Goal: Navigation & Orientation: Find specific page/section

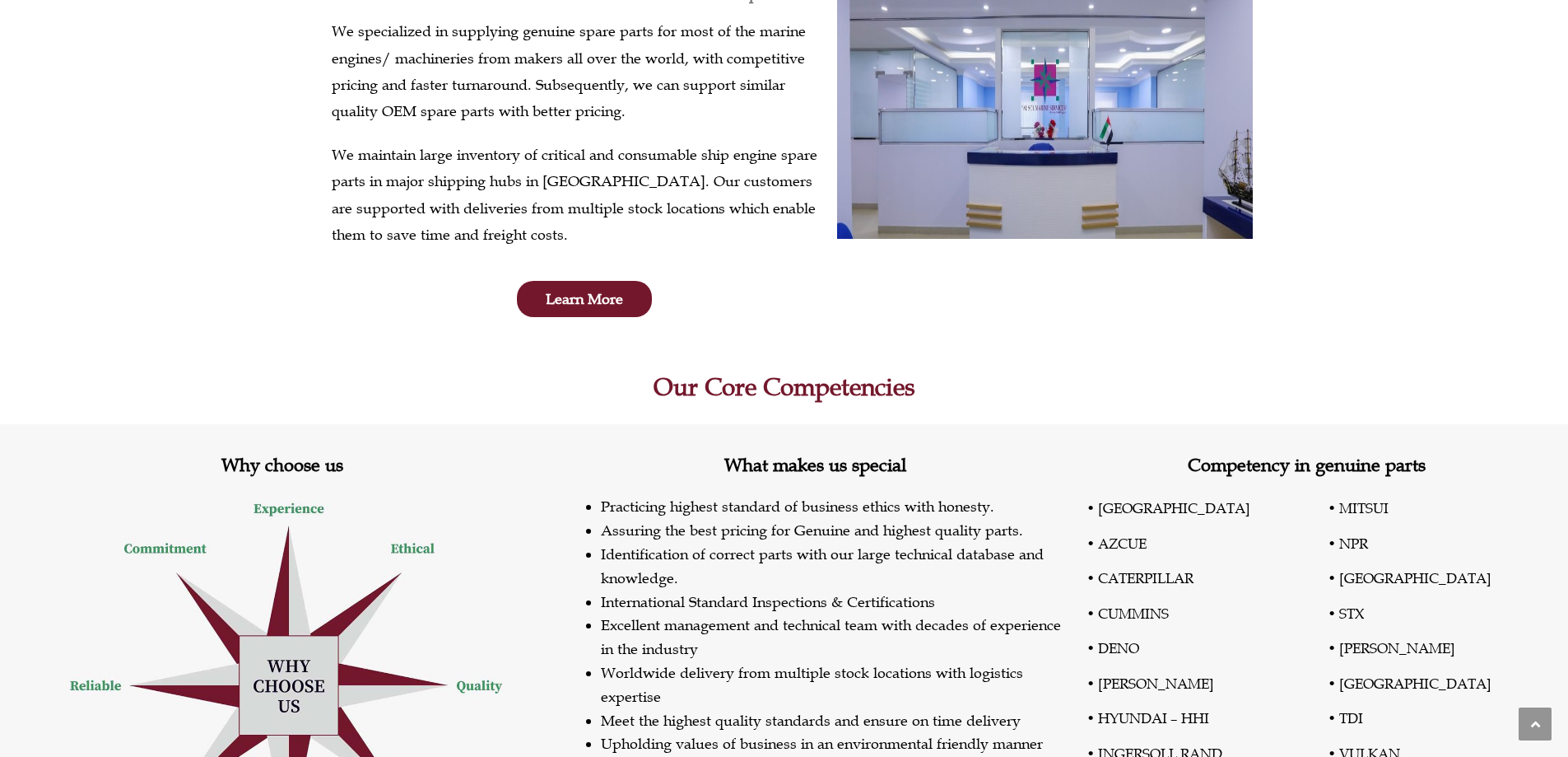
scroll to position [82, 0]
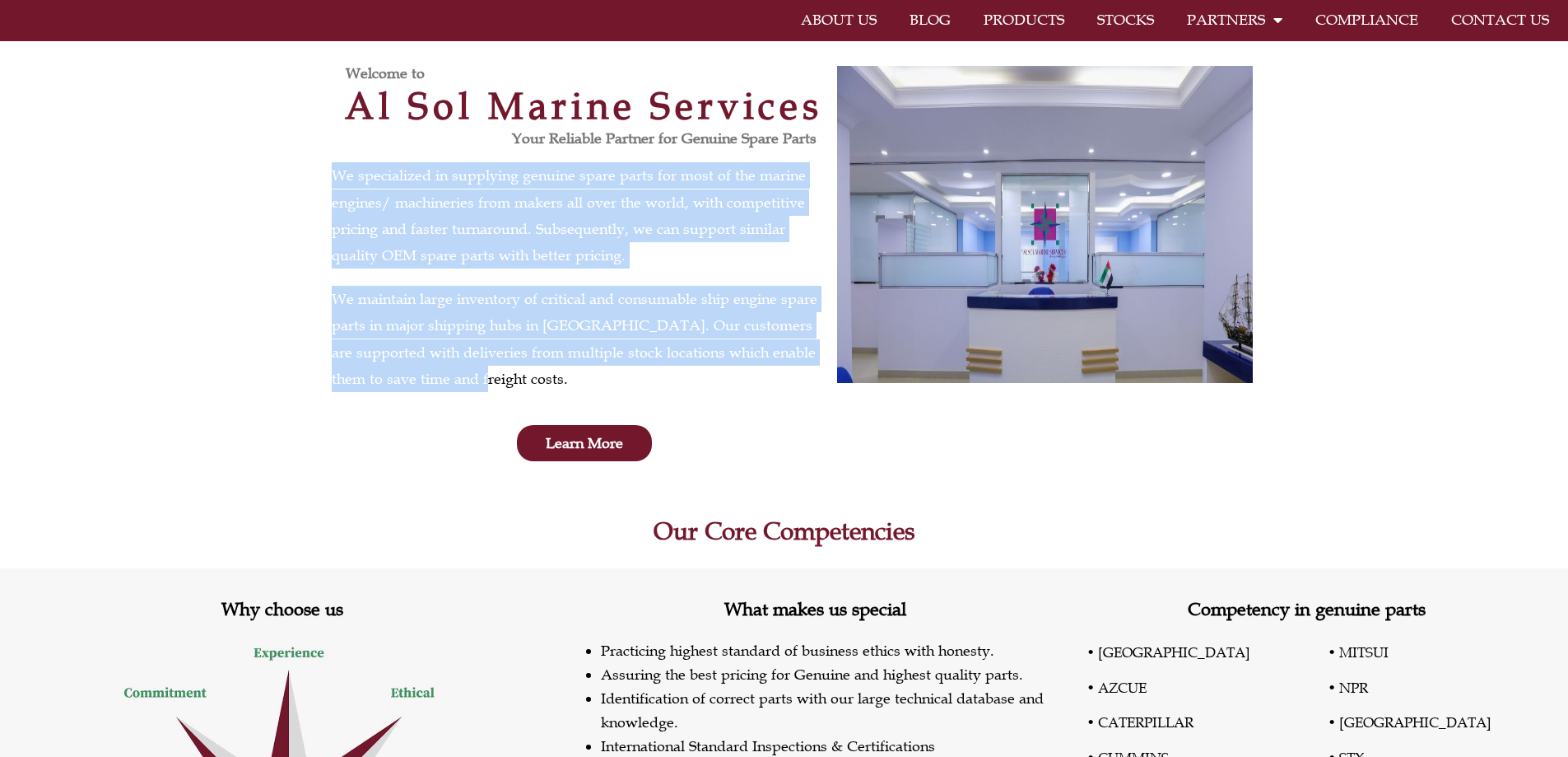
drag, startPoint x: 336, startPoint y: 180, endPoint x: 466, endPoint y: 376, distance: 235.2
click at [466, 376] on div "We specialized in supplying genuine spare parts for most of the marine engines/…" at bounding box center [584, 277] width 506 height 230
copy div "We specialized in supplying genuine spare parts for most of the marine engines/…"
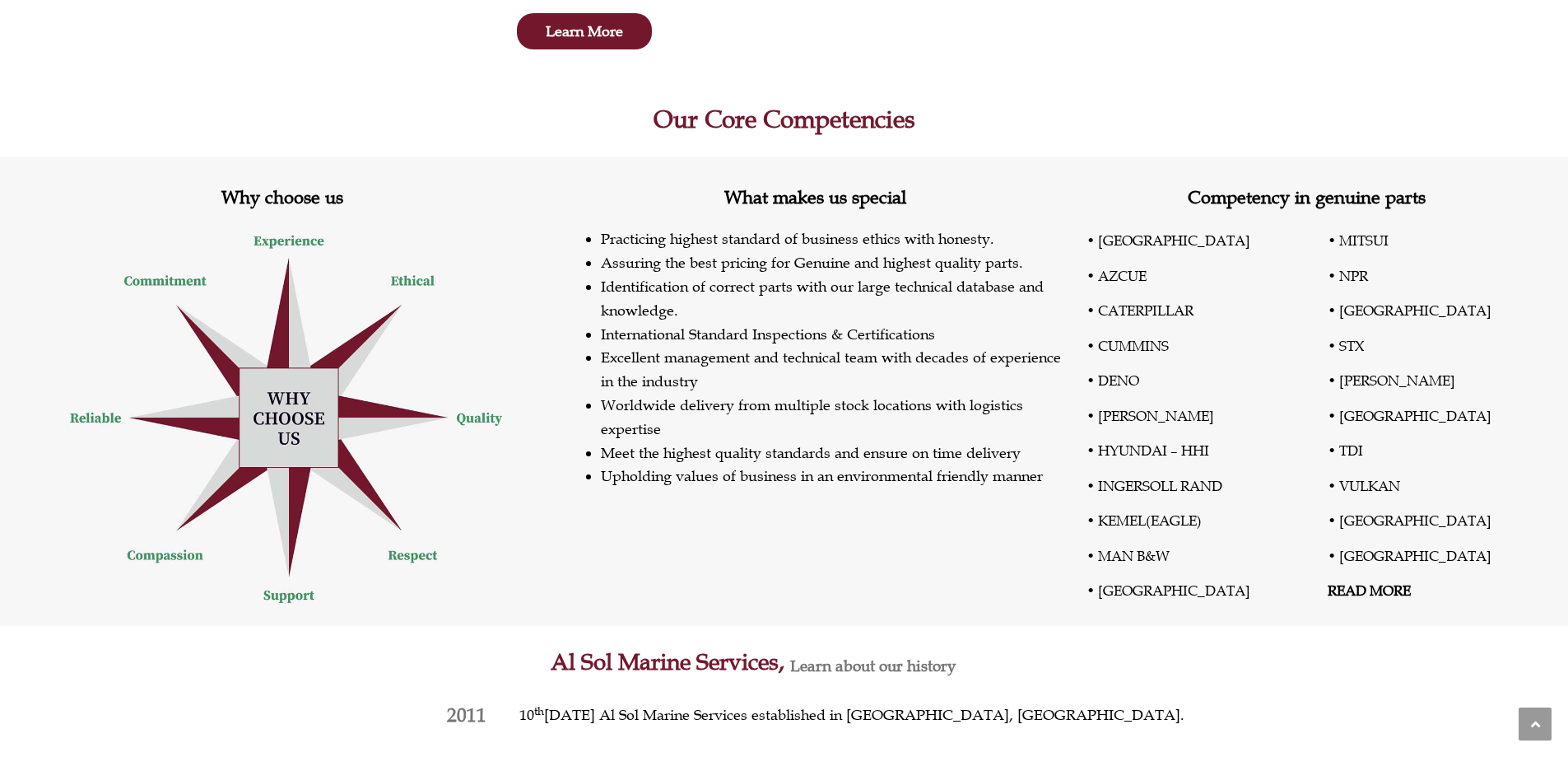
scroll to position [0, 0]
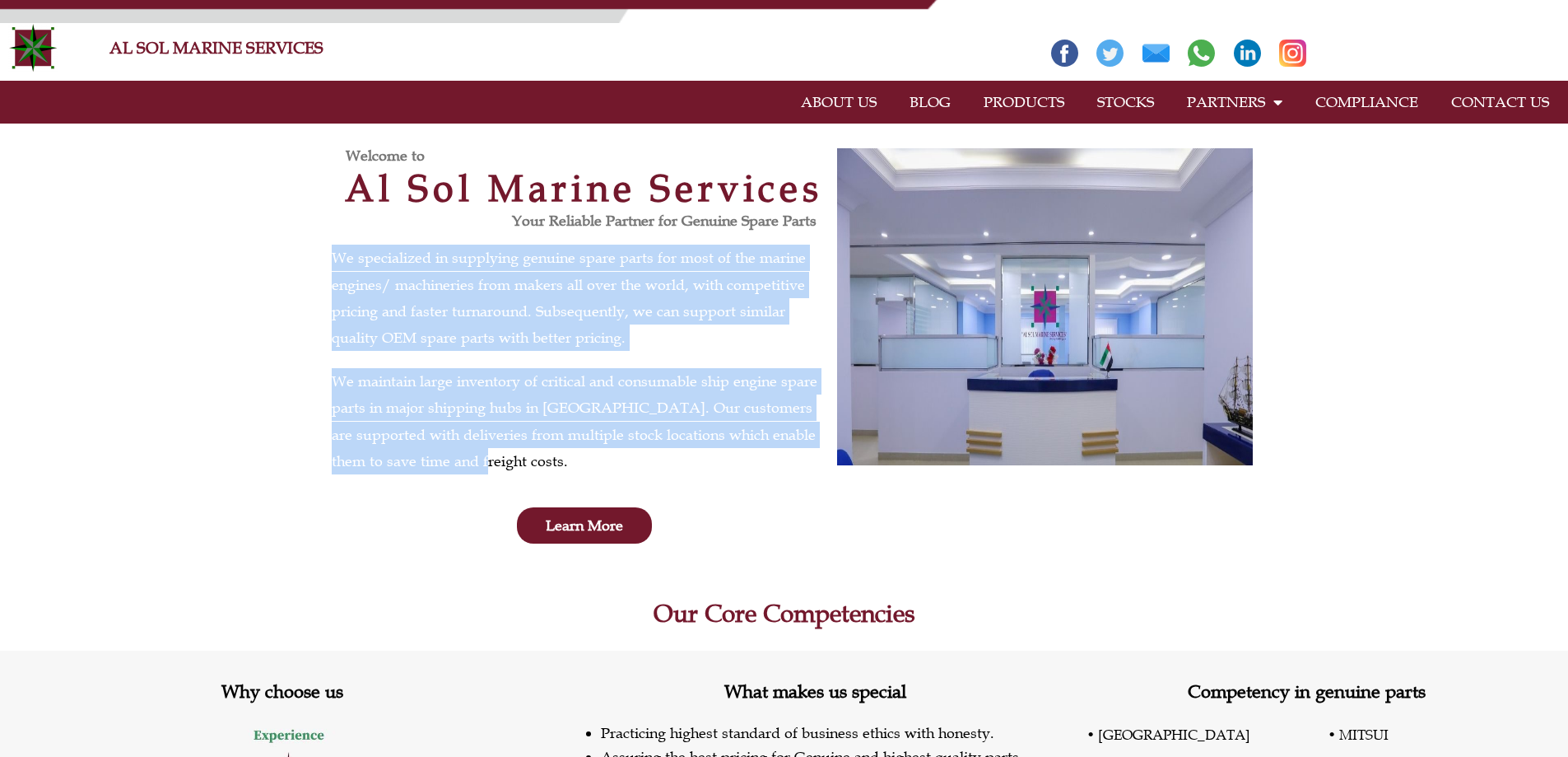
click at [1030, 105] on link "PRODUCTS" at bounding box center [1024, 102] width 114 height 38
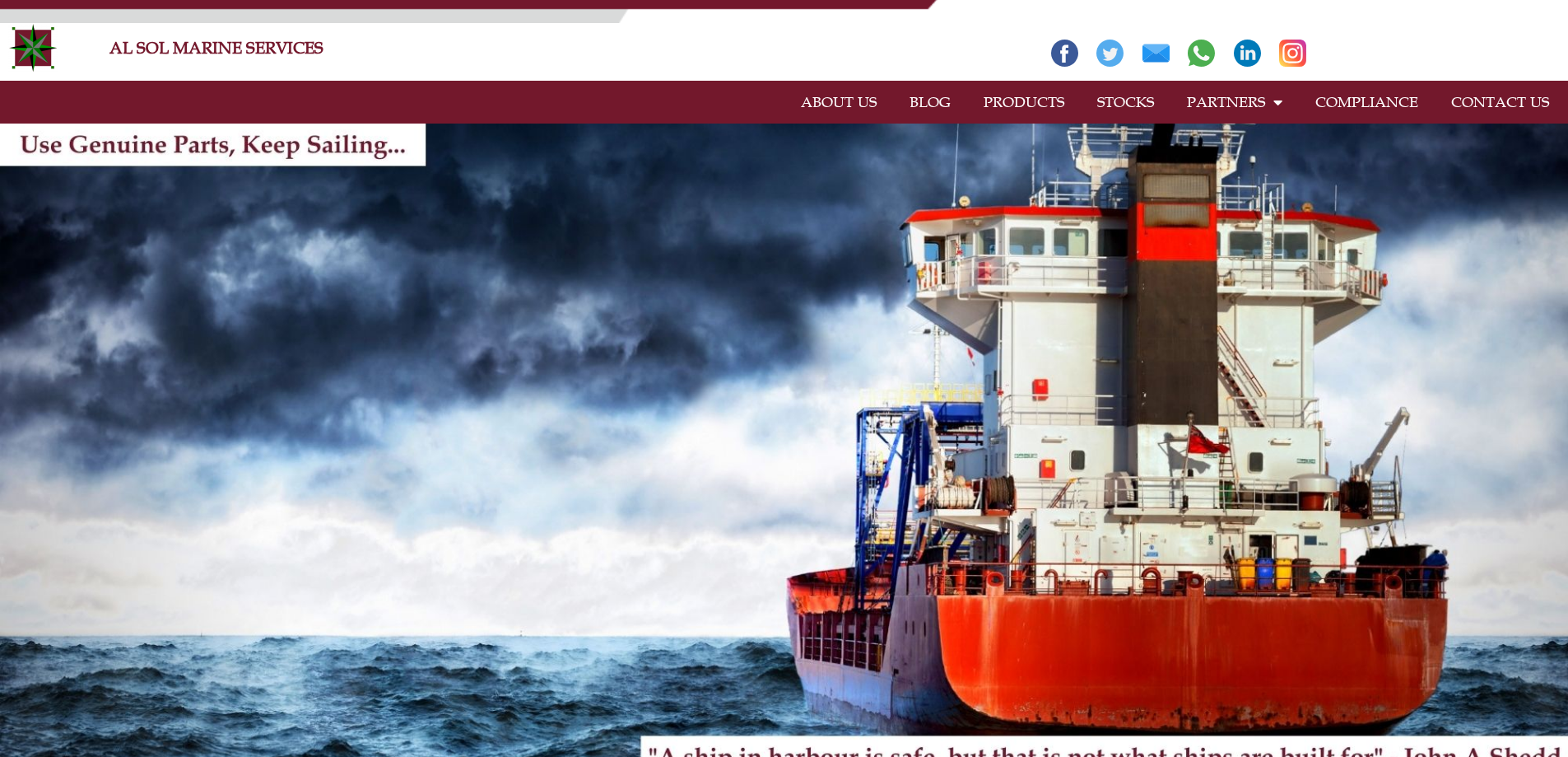
click at [832, 102] on link "ABOUT US" at bounding box center [839, 102] width 109 height 38
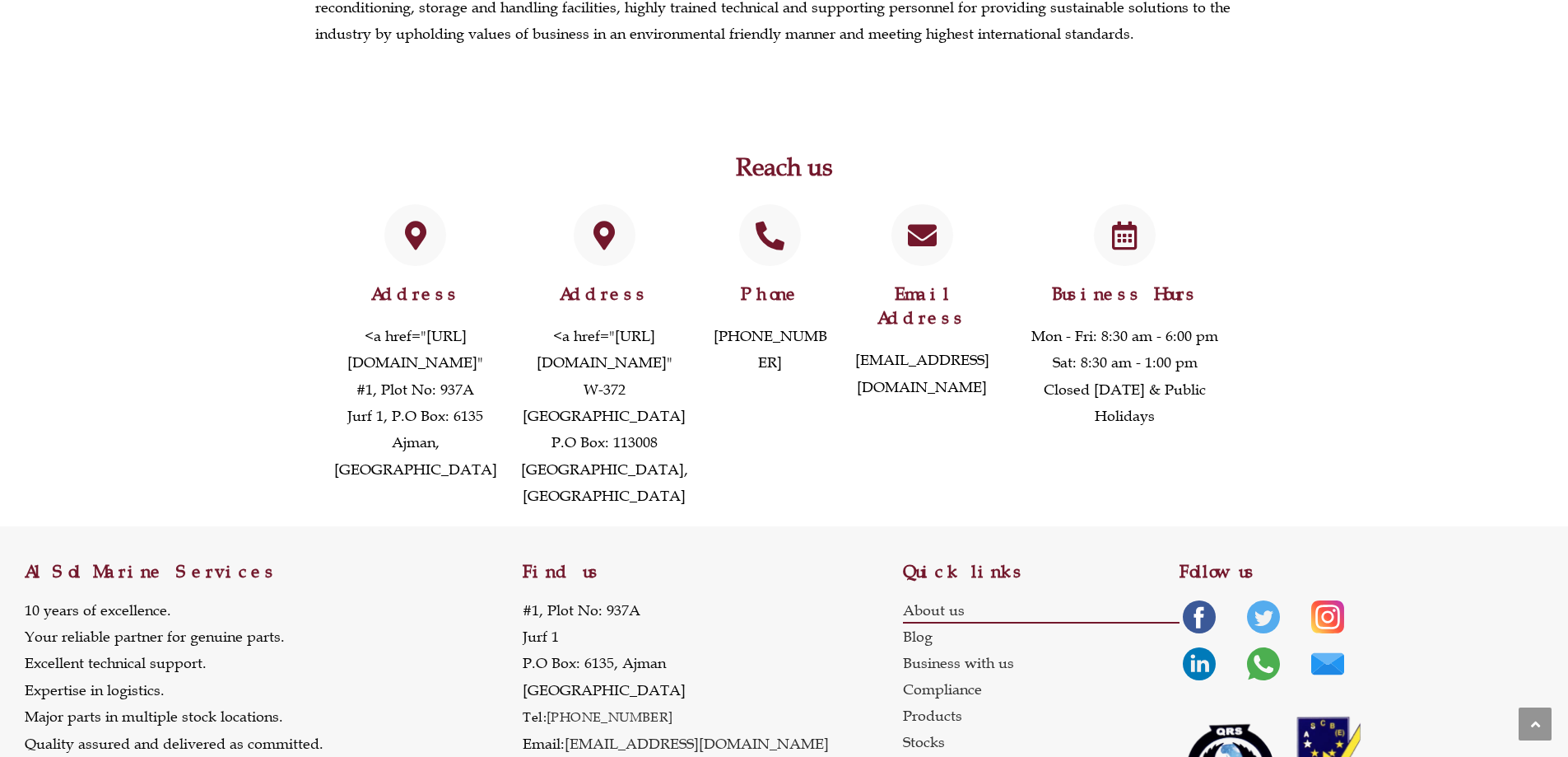
scroll to position [1555, 0]
